Goal: Task Accomplishment & Management: Use online tool/utility

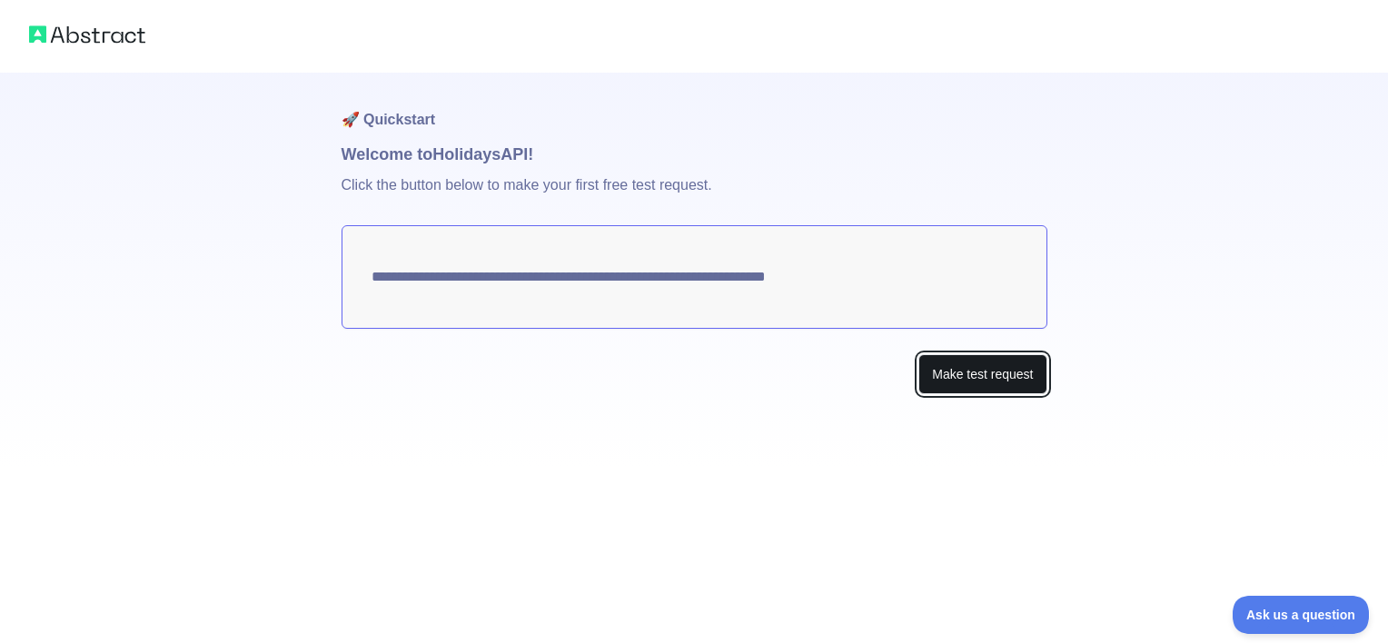
click at [996, 378] on button "Make test request" at bounding box center [982, 374] width 128 height 41
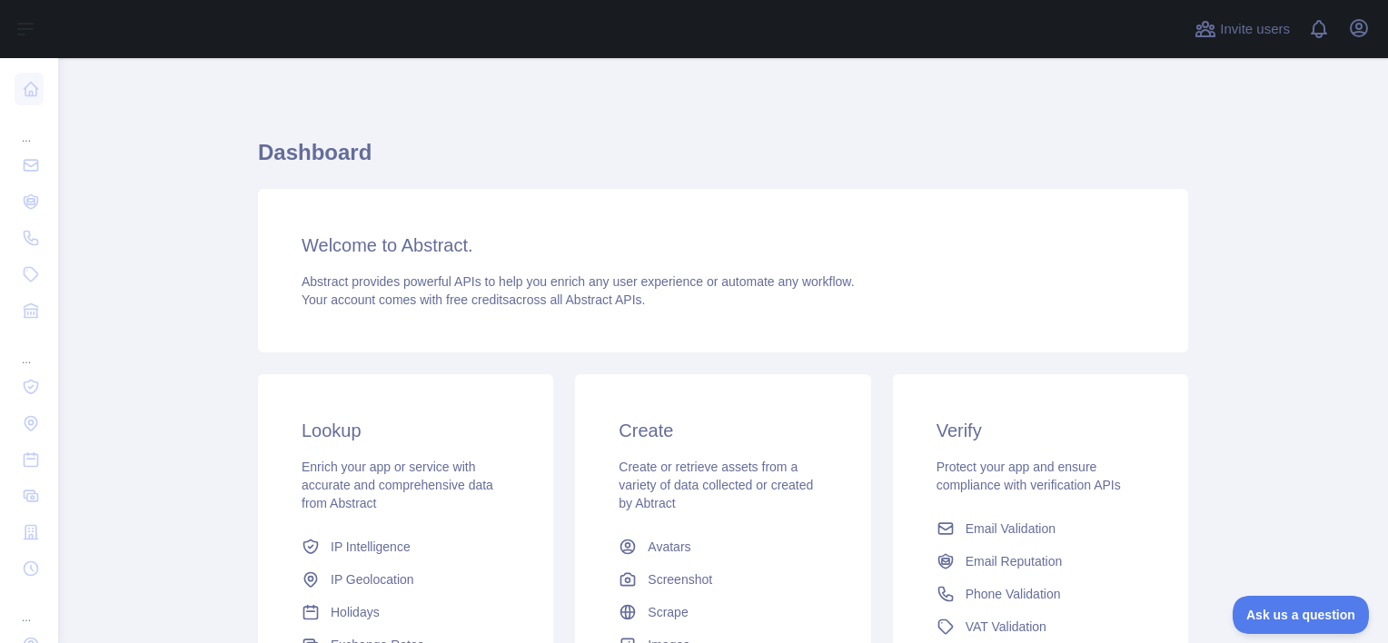
scroll to position [262, 0]
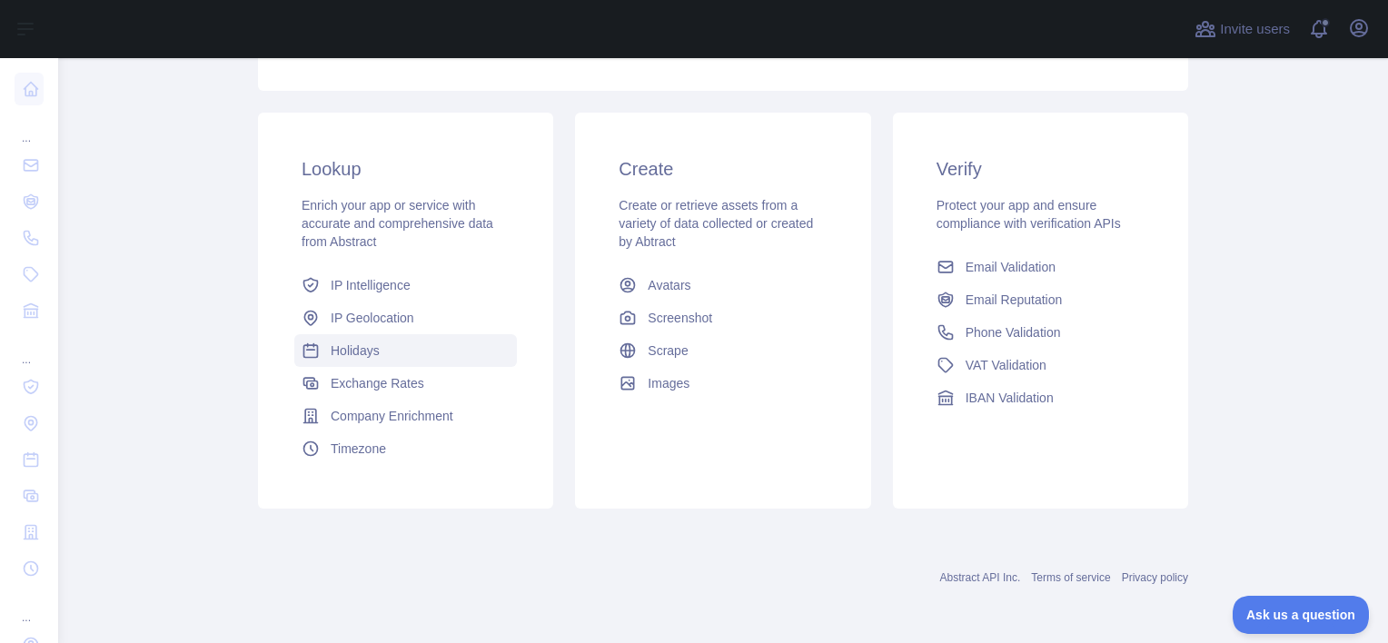
click at [356, 355] on span "Holidays" at bounding box center [355, 351] width 49 height 18
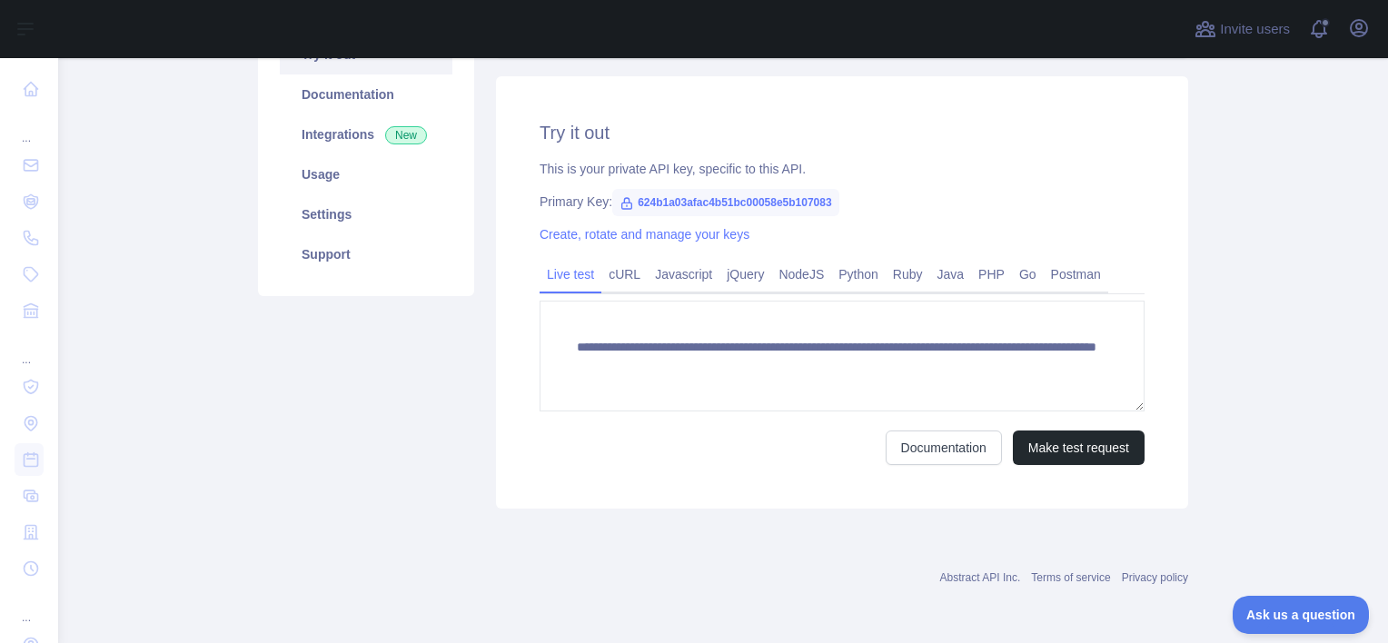
scroll to position [218, 0]
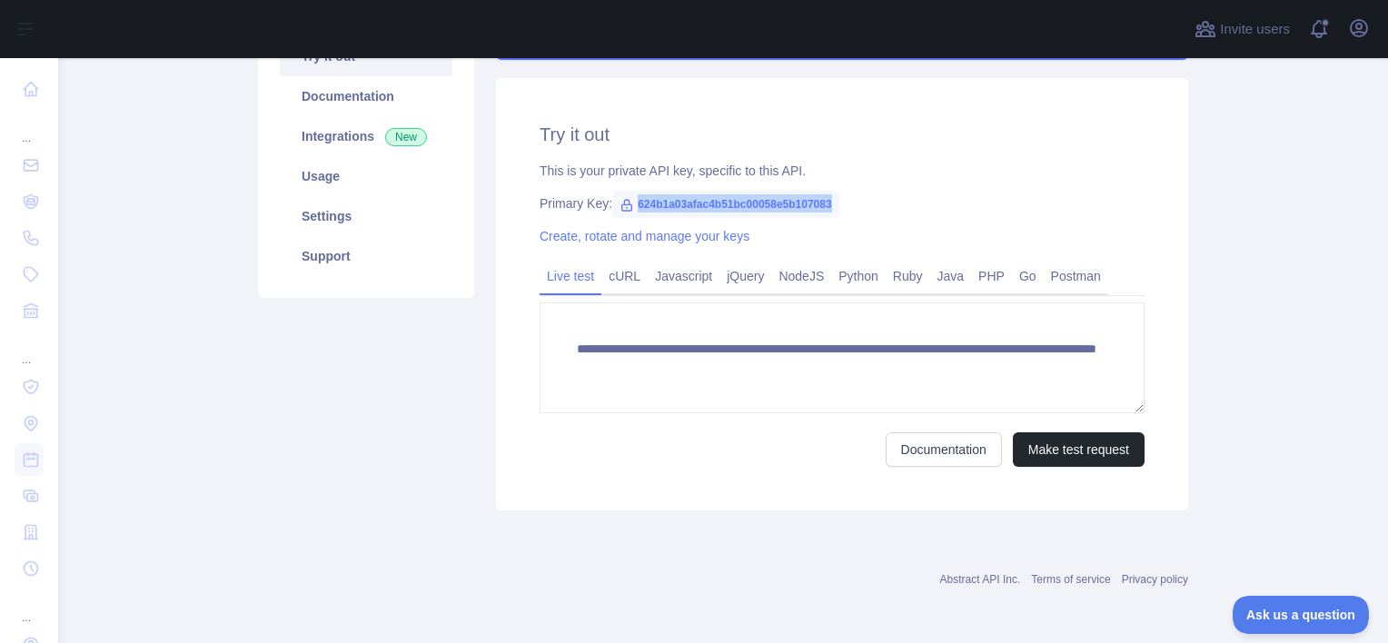
drag, startPoint x: 827, startPoint y: 203, endPoint x: 609, endPoint y: 196, distance: 217.2
click at [612, 196] on span "624b1a03afac4b51bc00058e5b107083" at bounding box center [725, 204] width 227 height 27
copy span "624b1a03afac4b51bc00058e5b107083"
